Goal: Check status: Check status

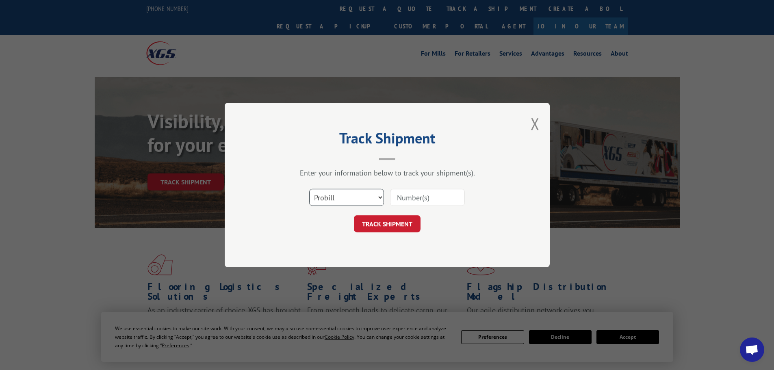
click at [321, 192] on select "Select category... Probill BOL PO" at bounding box center [346, 197] width 75 height 17
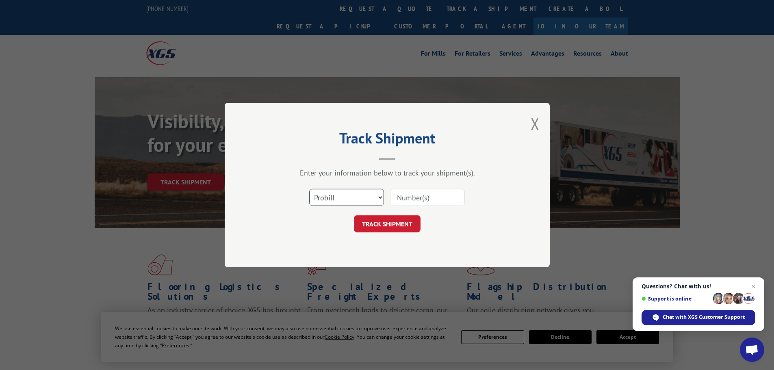
select select "bol"
click at [309, 189] on select "Select category... Probill BOL PO" at bounding box center [346, 197] width 75 height 17
click at [402, 187] on div "Select category... Probill BOL PO" at bounding box center [387, 197] width 244 height 27
click at [401, 195] on input at bounding box center [427, 197] width 75 height 17
paste input "7058076"
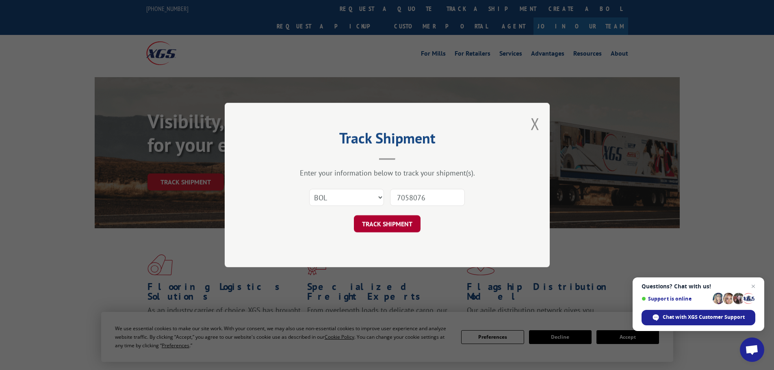
type input "7058076"
click at [393, 225] on button "TRACK SHIPMENT" at bounding box center [387, 223] width 67 height 17
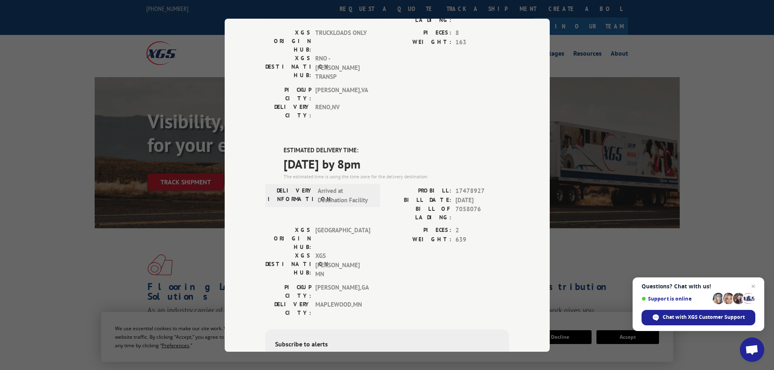
scroll to position [299, 0]
